Goal: Task Accomplishment & Management: Complete application form

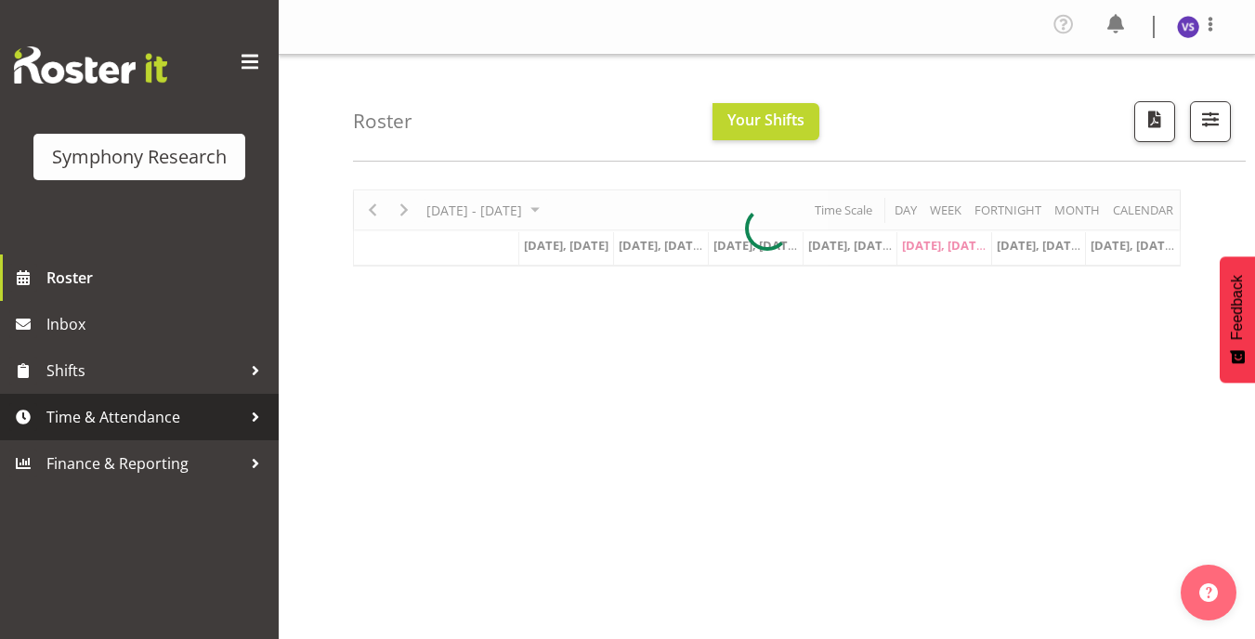
click at [166, 413] on span "Time & Attendance" at bounding box center [143, 417] width 195 height 28
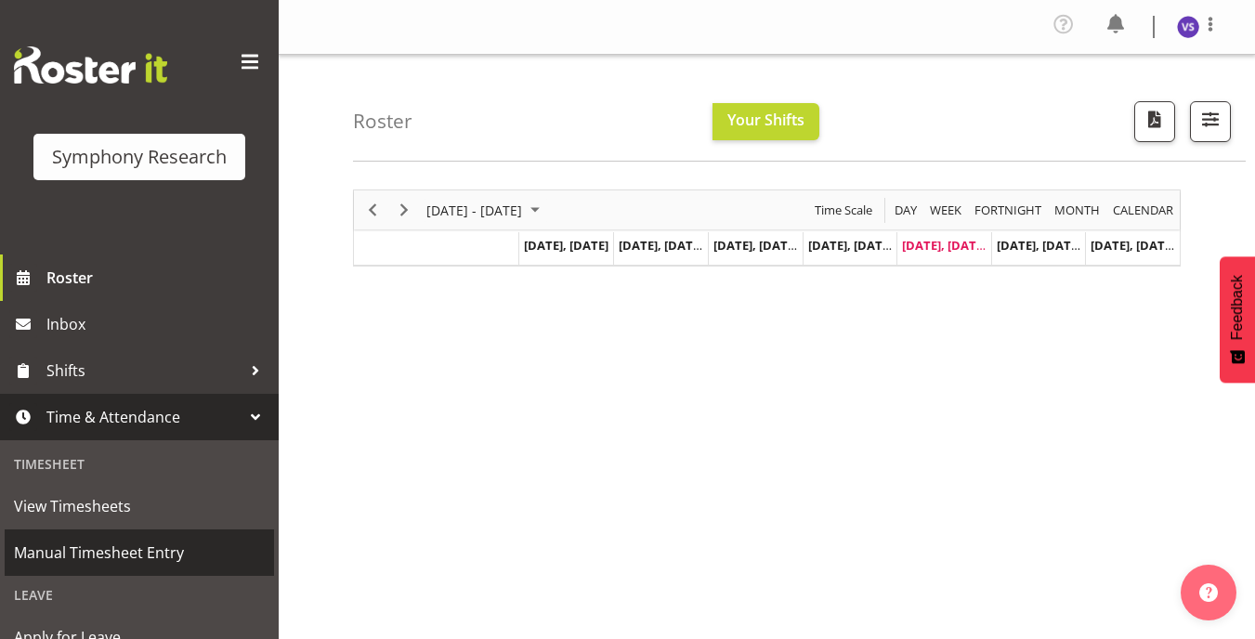
click at [133, 559] on span "Manual Timesheet Entry" at bounding box center [139, 553] width 251 height 28
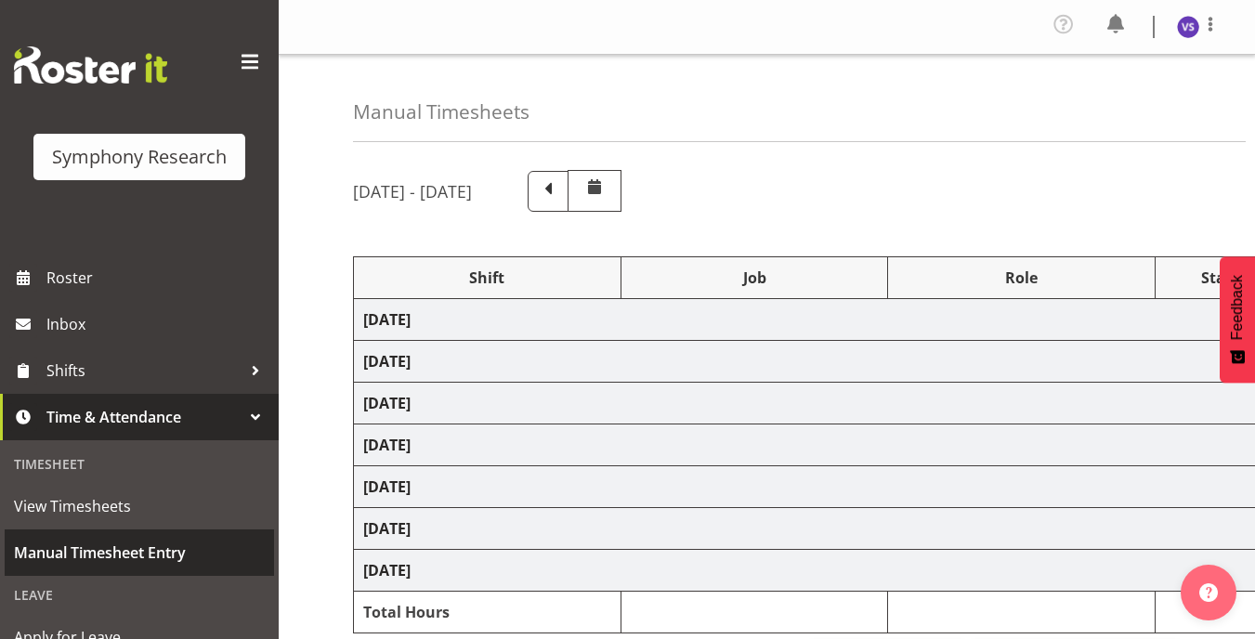
select select "41604"
select select "10527"
select select "47"
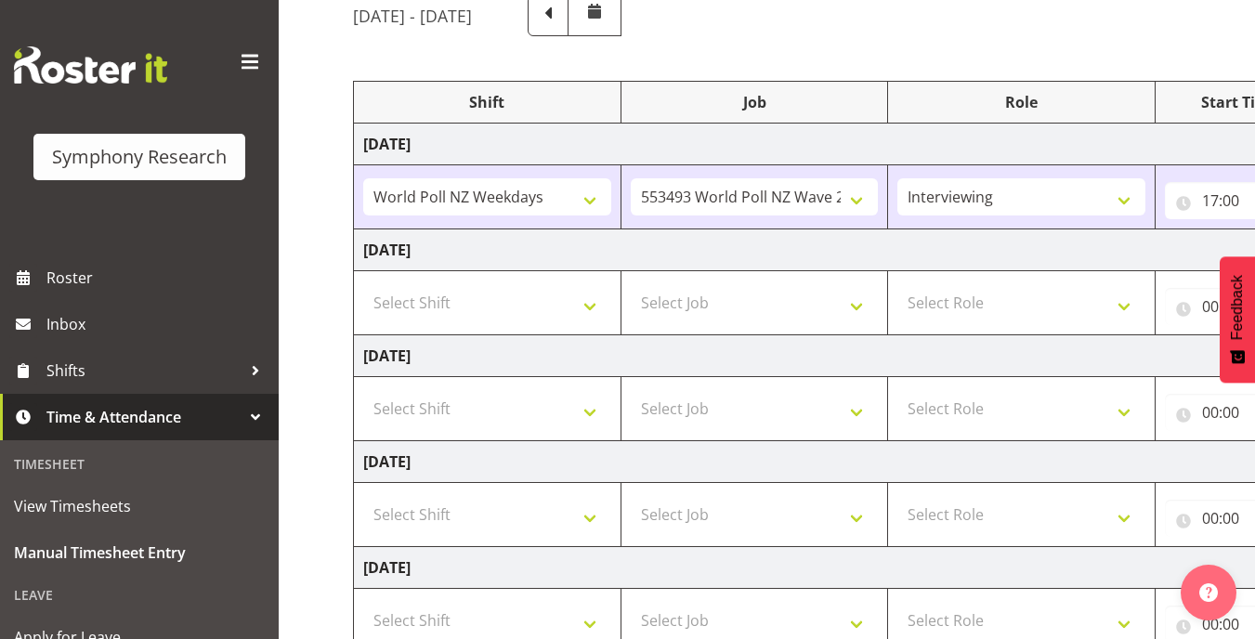
scroll to position [279, 0]
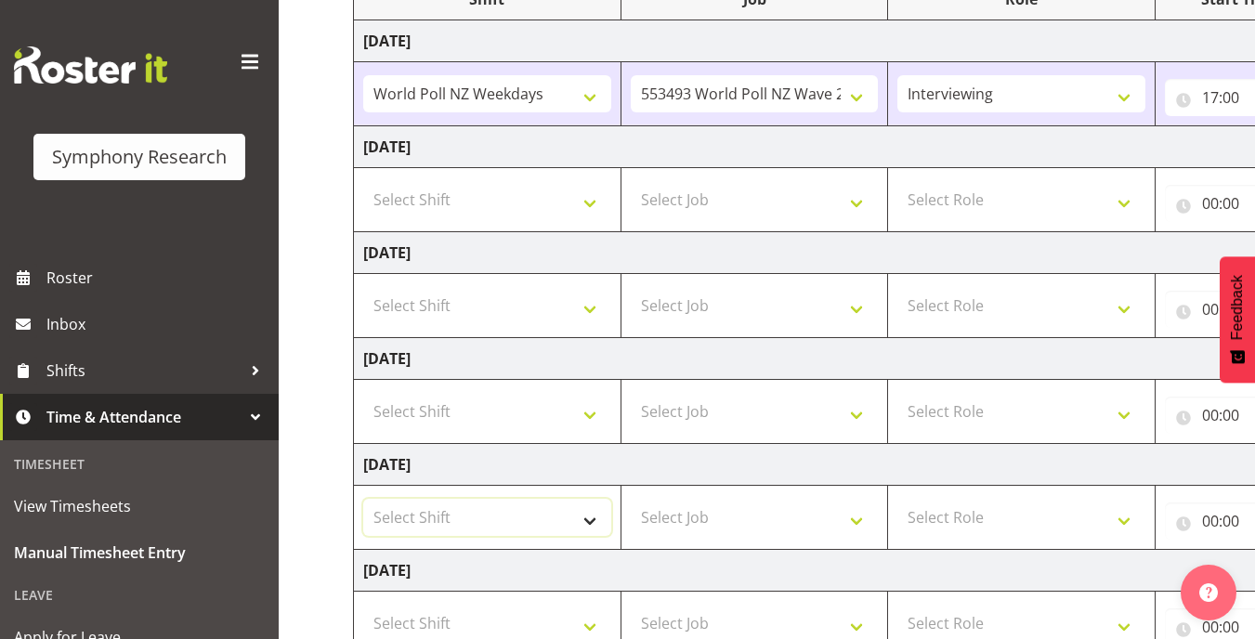
click at [607, 520] on select "Select Shift !!Weekend Residential (Roster IT Shift Label) *Business 9/10am ~ 4…" at bounding box center [487, 517] width 248 height 37
select select "41604"
click at [363, 499] on select "Select Shift !!Weekend Residential (Roster IT Shift Label) *Business 9/10am ~ 4…" at bounding box center [487, 517] width 248 height 37
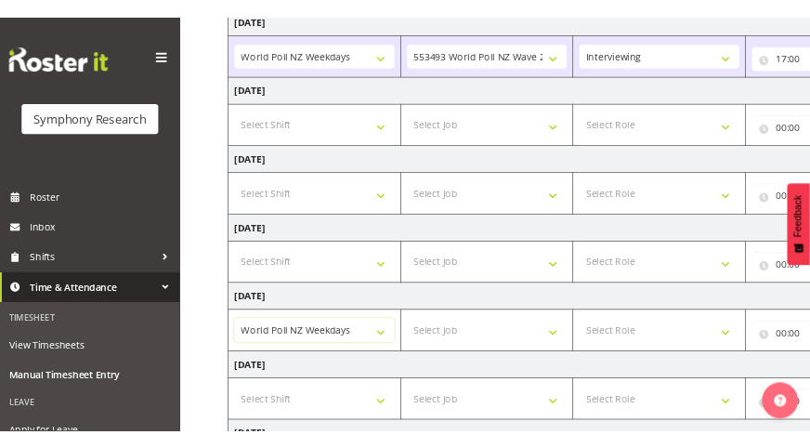
scroll to position [372, 0]
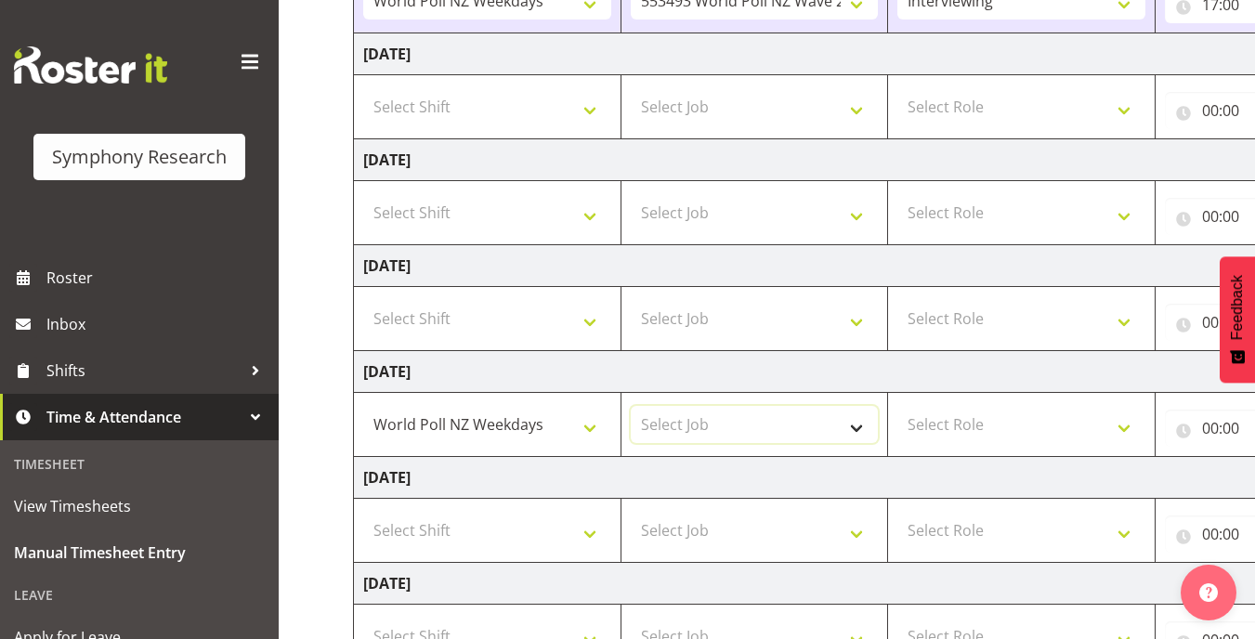
click at [849, 421] on select "Select Job 550060 IF Admin 553492 World Poll Aus Wave 2 Main 2025 553493 World …" at bounding box center [755, 424] width 248 height 37
select select "10527"
click at [631, 406] on select "Select Job 550060 IF Admin 553492 World Poll Aus Wave 2 Main 2025 553493 World …" at bounding box center [755, 424] width 248 height 37
click at [1132, 423] on select "Select Role Briefing Interviewing" at bounding box center [1022, 424] width 248 height 37
select select "47"
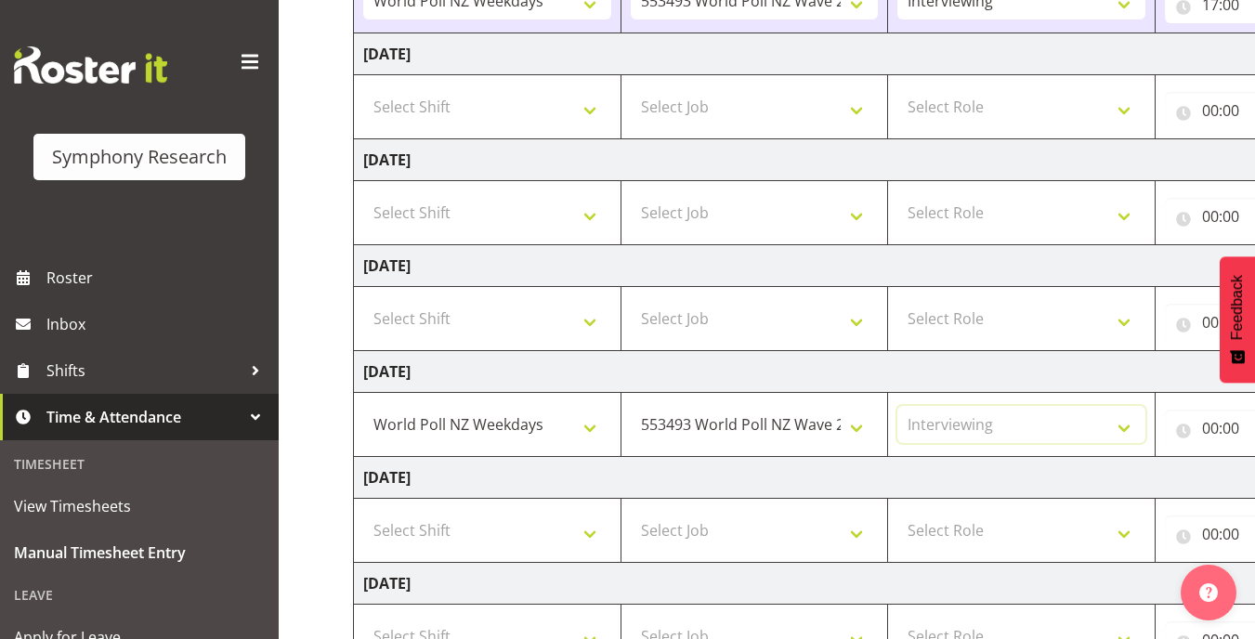
click at [898, 406] on select "Select Role Briefing Interviewing" at bounding box center [1022, 424] width 248 height 37
drag, startPoint x: 1203, startPoint y: 436, endPoint x: 1167, endPoint y: 442, distance: 35.9
click at [1167, 441] on input "00:00" at bounding box center [1240, 428] width 150 height 37
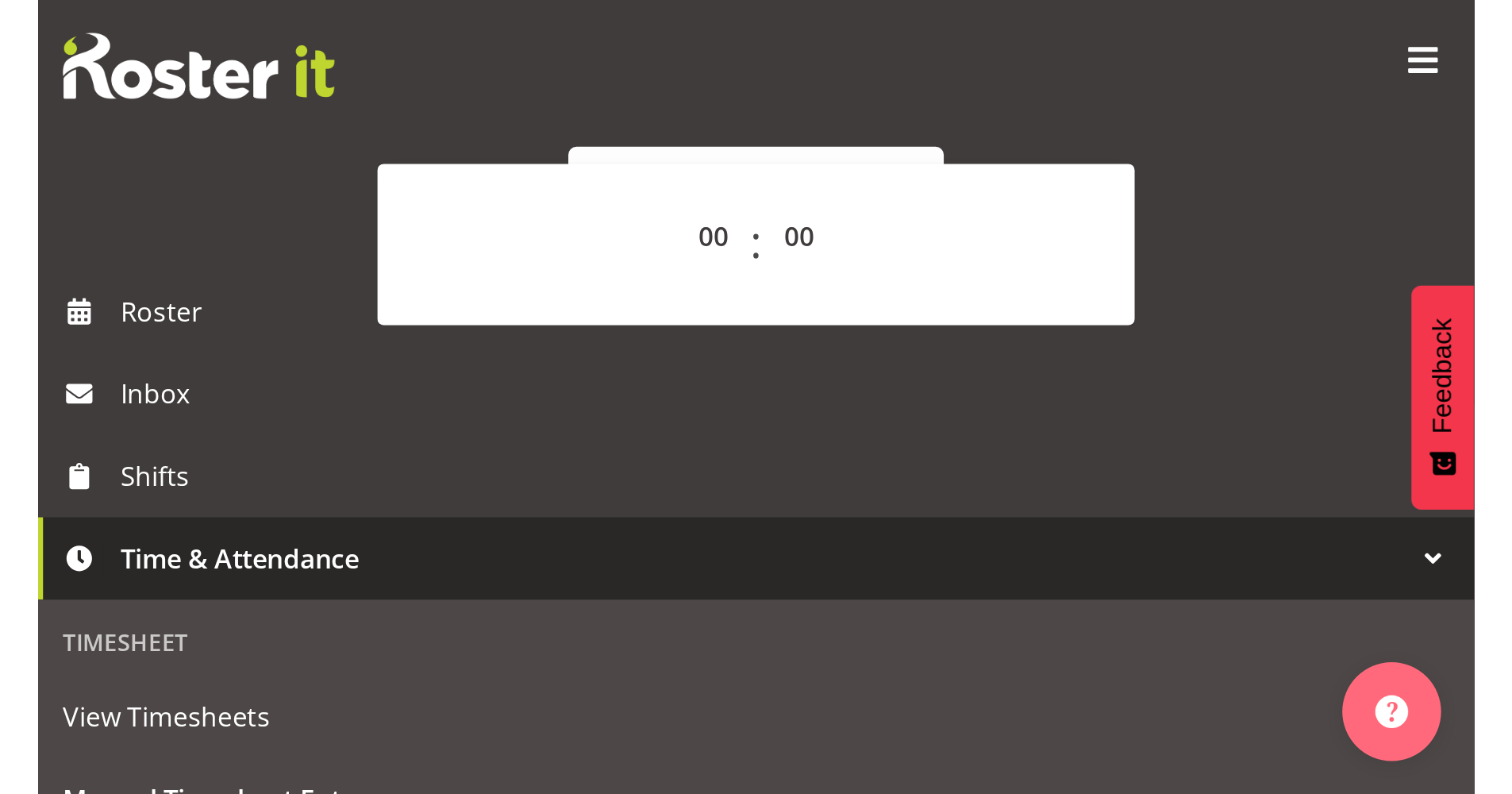
scroll to position [197, 0]
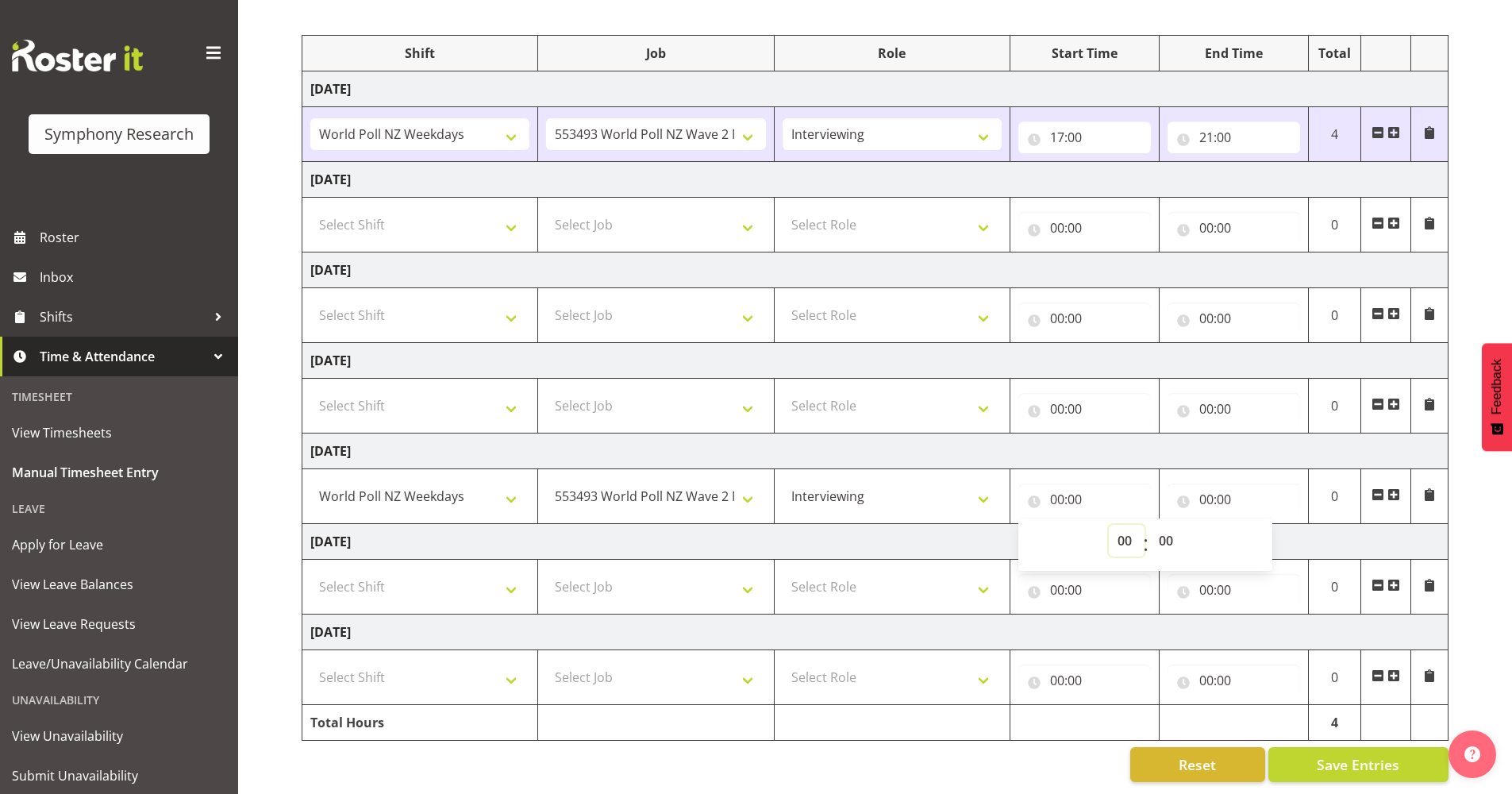
click at [1072, 533] on select "00 01 02 03 04 05 06 07 08 09 10 11 12 13 14 15 16 17 18 19 20 21 22 23" at bounding box center [1127, 540] width 36 height 32
select select "17"
click at [1072, 525] on select "00 01 02 03 04 05 06 07 08 09 10 11 12 13 14 15 16 17 18 19 20 21 22 23" at bounding box center [1127, 540] width 36 height 32
type input "17:00"
click at [1072, 486] on input "00:00" at bounding box center [1234, 499] width 132 height 32
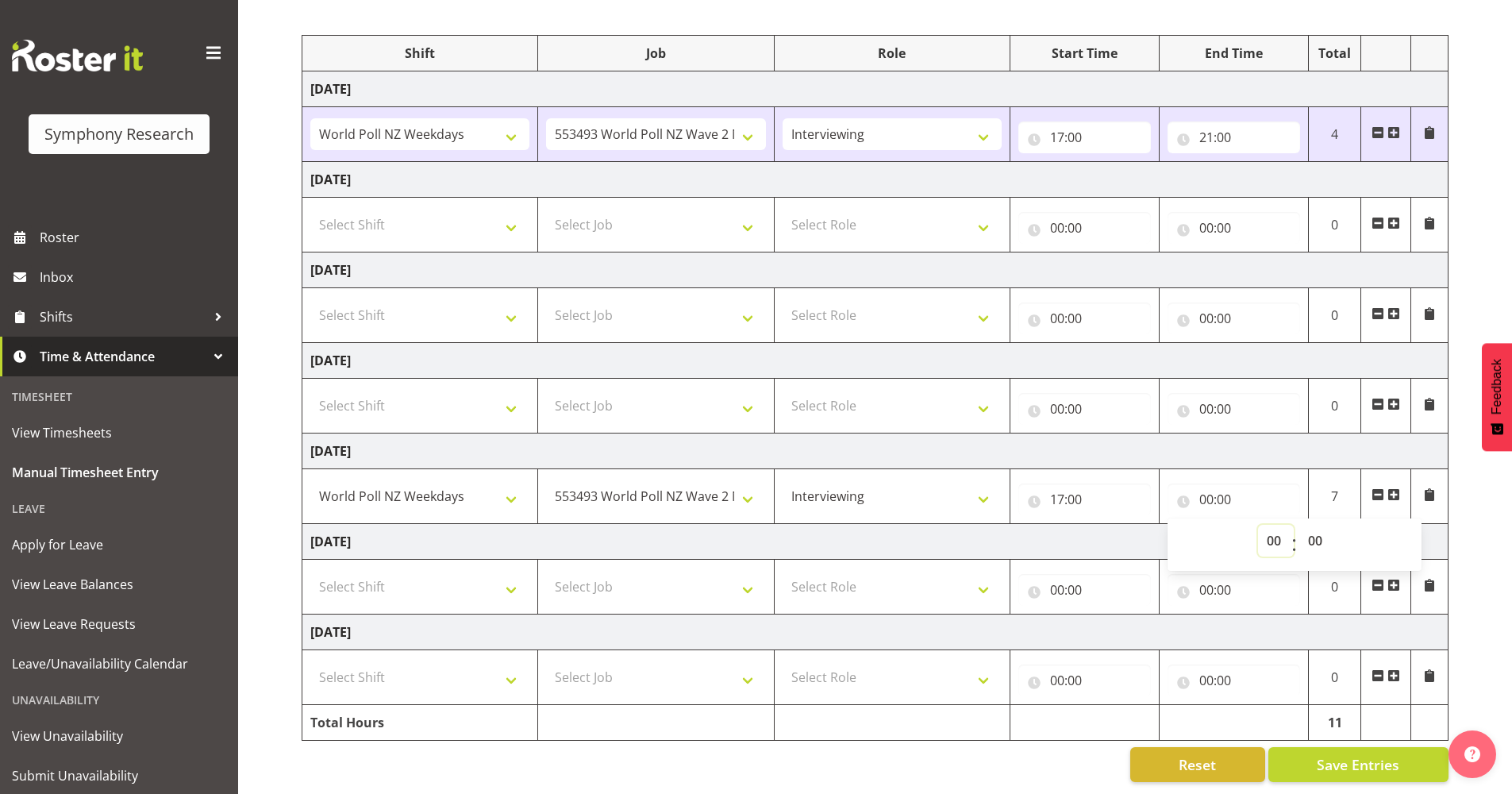
click at [1072, 525] on select "00 01 02 03 04 05 06 07 08 09 10 11 12 13 14 15 16 17 18 19 20 21 22 23" at bounding box center [1276, 540] width 36 height 32
select select "20"
click at [1072, 525] on select "00 01 02 03 04 05 06 07 08 09 10 11 12 13 14 15 16 17 18 19 20 21 22 23" at bounding box center [1276, 540] width 36 height 32
type input "20:00"
click at [1072, 545] on span "Save Entries" at bounding box center [1358, 765] width 83 height 21
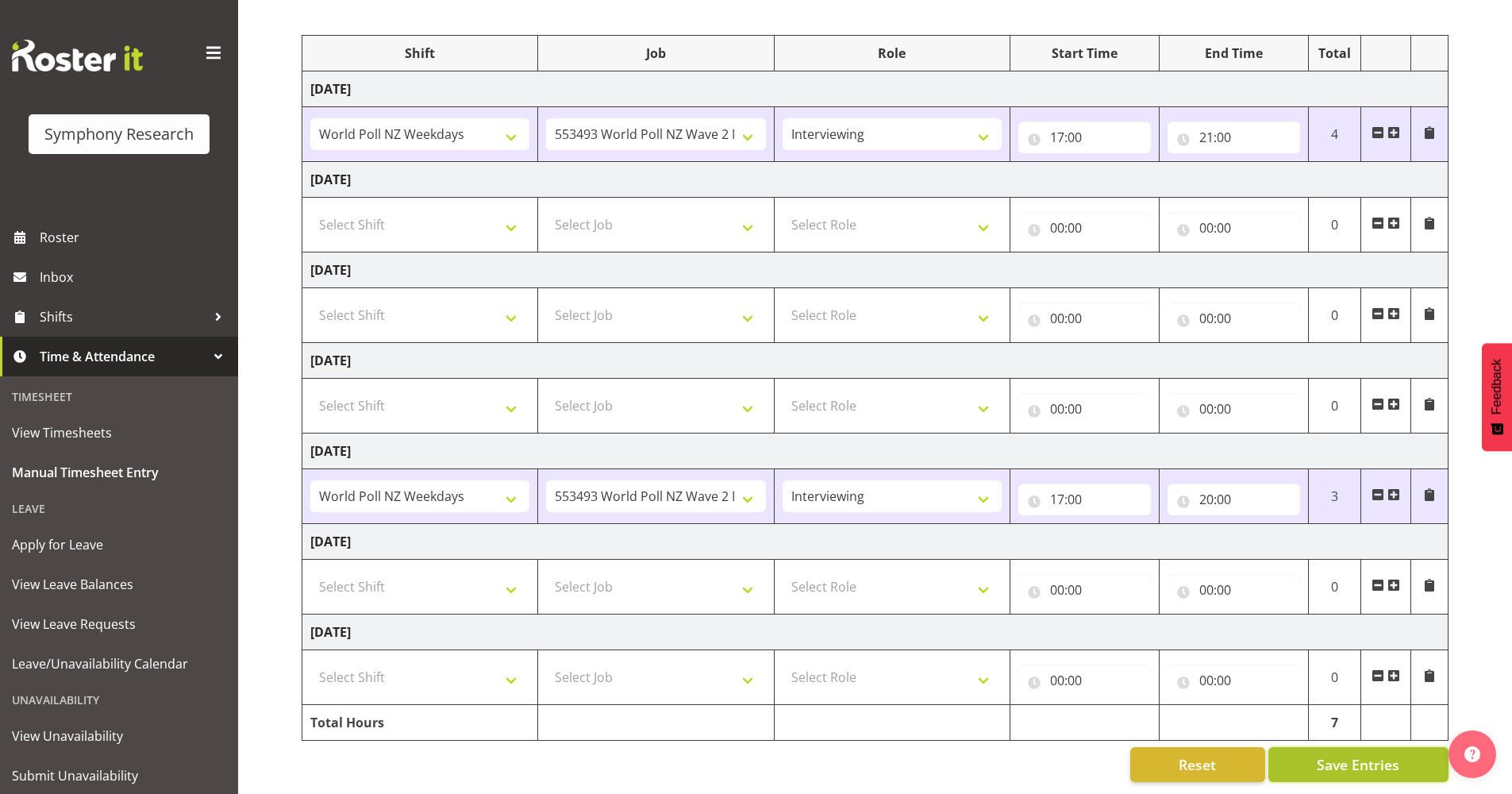
click at [1072, 545] on span "Save Entries" at bounding box center [1358, 765] width 83 height 21
